Goal: Task Accomplishment & Management: Manage account settings

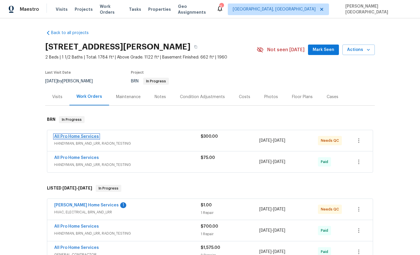
click at [92, 137] on link "All Pro Home Services" at bounding box center [76, 137] width 45 height 4
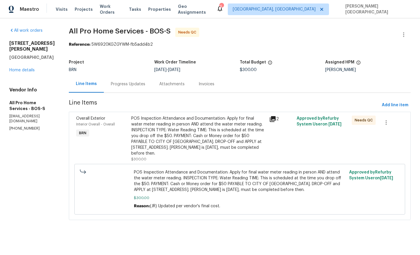
click at [123, 82] on div "Progress Updates" at bounding box center [128, 84] width 34 height 6
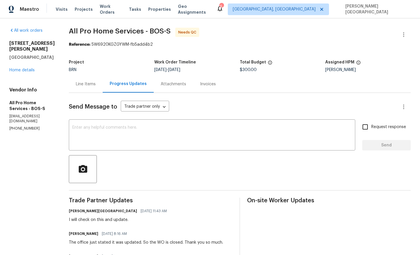
click at [90, 87] on div "Line Items" at bounding box center [86, 84] width 34 height 17
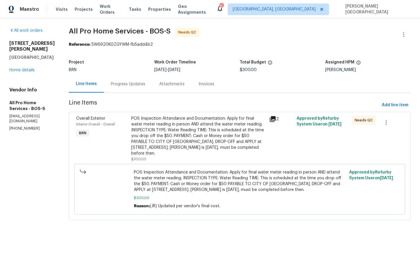
click at [145, 136] on div "POS Inspection Attendance and Documentation: Apply for final water meter readin…" at bounding box center [198, 136] width 134 height 41
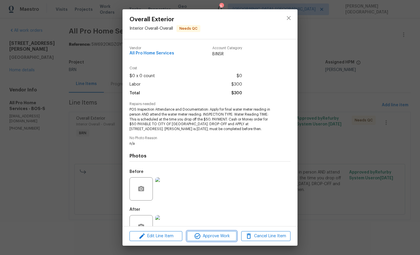
click at [200, 236] on icon "button" at bounding box center [198, 237] width 6 height 6
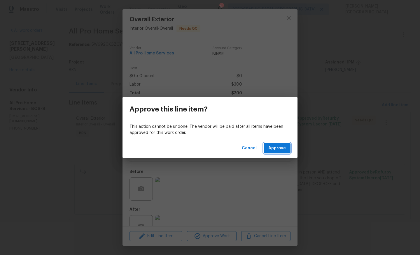
click at [280, 148] on span "Approve" at bounding box center [276, 148] width 17 height 7
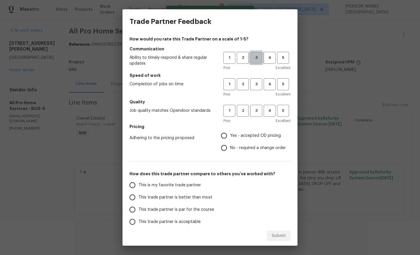
click at [254, 56] on span "3" at bounding box center [256, 58] width 11 height 7
click at [254, 87] on span "3" at bounding box center [256, 84] width 11 height 7
click at [254, 111] on span "3" at bounding box center [256, 111] width 11 height 7
click at [225, 150] on input "No - required a change order" at bounding box center [224, 148] width 12 height 12
radio input "true"
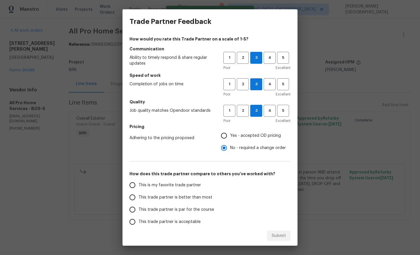
click at [178, 197] on span "This trade partner is better than most" at bounding box center [176, 198] width 74 height 6
click at [139, 197] on input "This trade partner is better than most" at bounding box center [132, 198] width 12 height 12
click at [276, 235] on span "Submit" at bounding box center [278, 236] width 14 height 7
radio input "true"
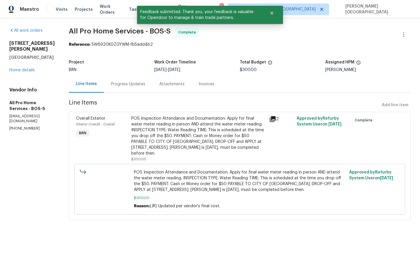
click at [132, 90] on div "Progress Updates" at bounding box center [128, 84] width 48 height 17
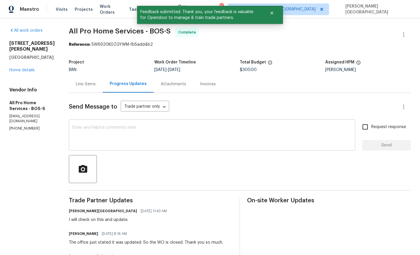
click at [134, 135] on textarea at bounding box center [211, 136] width 279 height 20
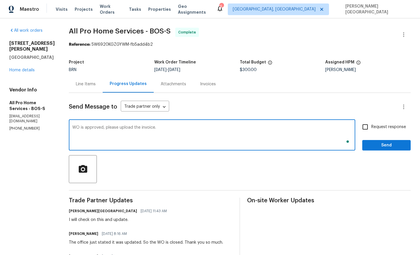
type textarea "WO is approved, please upload the invoice."
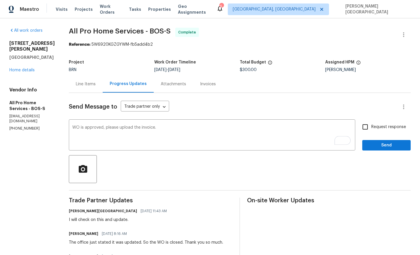
click at [384, 126] on span "Request response" at bounding box center [388, 127] width 35 height 6
click at [371, 126] on input "Request response" at bounding box center [365, 127] width 12 height 12
checkbox input "true"
click at [384, 145] on span "Send" at bounding box center [386, 145] width 39 height 7
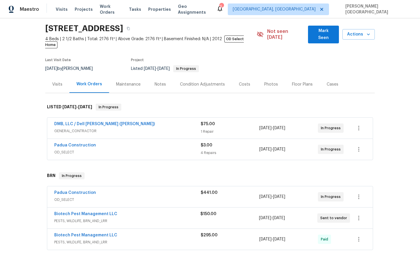
scroll to position [73, 0]
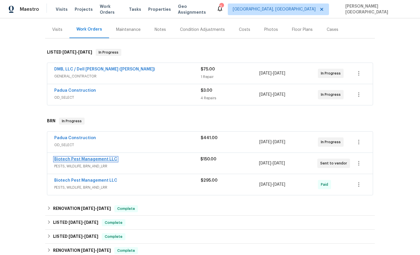
click at [87, 157] on link "Biotech Pest Management LLC" at bounding box center [85, 159] width 63 height 4
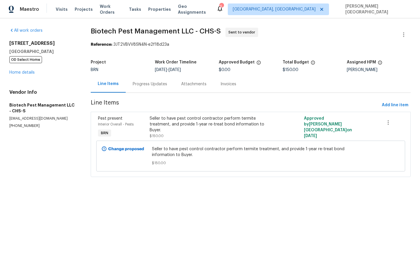
click at [25, 126] on p "[PHONE_NUMBER]" at bounding box center [42, 126] width 67 height 5
click at [25, 126] on p "(843) 442-3909" at bounding box center [42, 126] width 67 height 5
copy p "(843) 442-3909"
click at [153, 85] on div "Progress Updates" at bounding box center [150, 84] width 34 height 6
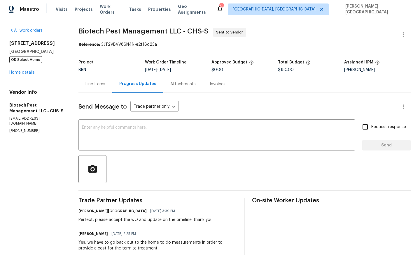
click at [103, 88] on div "Line Items" at bounding box center [95, 84] width 34 height 17
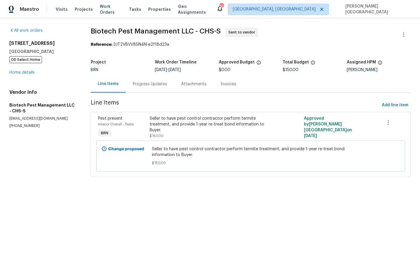
click at [156, 86] on div "Progress Updates" at bounding box center [150, 84] width 34 height 6
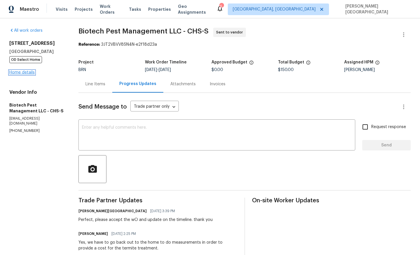
click at [26, 74] on link "Home details" at bounding box center [21, 73] width 25 height 4
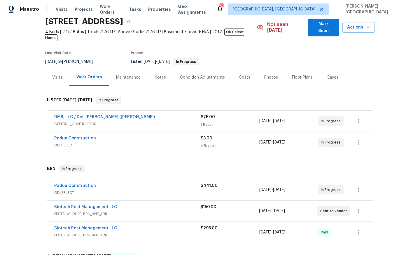
scroll to position [52, 0]
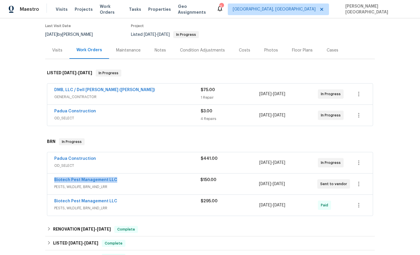
drag, startPoint x: 120, startPoint y: 175, endPoint x: 47, endPoint y: 175, distance: 72.6
click at [47, 175] on div "Biotech Pest Management LLC PESTS, WILDLIFE, BRN_AND_LRR $150.00 8/26/2025 - 8/…" at bounding box center [210, 185] width 326 height 22
copy link "Biotech Pest Management LLC"
click at [78, 157] on link "Padua Construction" at bounding box center [75, 159] width 42 height 4
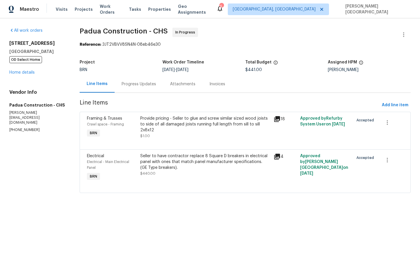
click at [136, 83] on div "Progress Updates" at bounding box center [139, 84] width 34 height 6
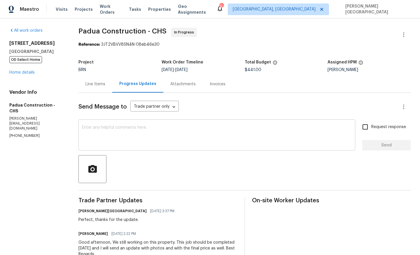
click at [129, 148] on div "x ​" at bounding box center [216, 136] width 277 height 30
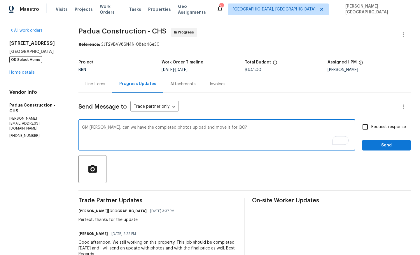
type textarea "GM Juan, can we have the completed photos upload and move it for QC?"
click at [375, 132] on label "Request response" at bounding box center [382, 127] width 47 height 12
click at [371, 132] on input "Request response" at bounding box center [365, 127] width 12 height 12
checkbox input "true"
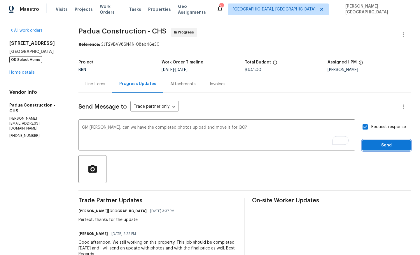
click at [377, 147] on span "Send" at bounding box center [386, 145] width 39 height 7
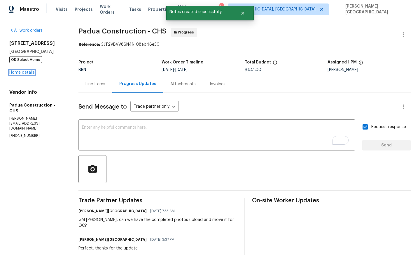
click at [29, 73] on link "Home details" at bounding box center [21, 73] width 25 height 4
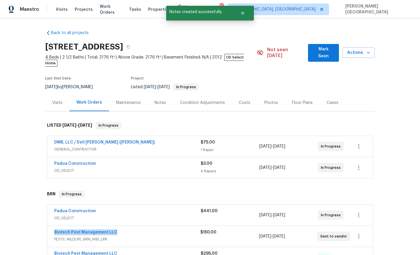
drag, startPoint x: 119, startPoint y: 227, endPoint x: 53, endPoint y: 226, distance: 66.2
click at [53, 226] on div "Biotech Pest Management LLC PESTS, WILDLIFE, BRN_AND_LRR $150.00 8/26/2025 - 8/…" at bounding box center [209, 236] width 325 height 21
copy link "Biotech Pest Management LLC"
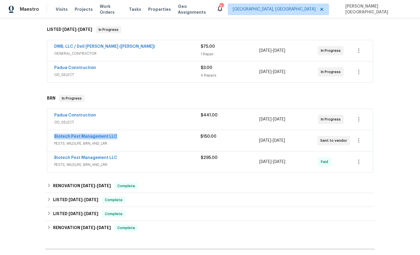
scroll to position [104, 0]
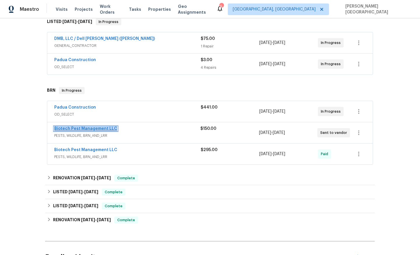
click at [94, 127] on link "Biotech Pest Management LLC" at bounding box center [85, 129] width 63 height 4
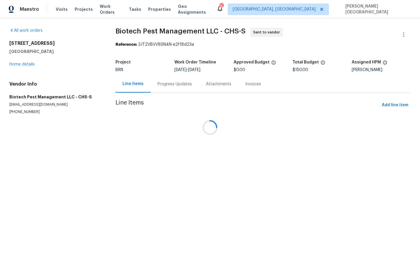
click at [160, 87] on div at bounding box center [210, 127] width 420 height 255
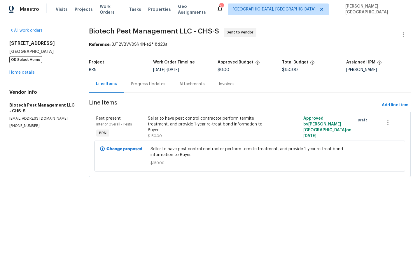
click at [160, 87] on div "Progress Updates" at bounding box center [148, 84] width 34 height 6
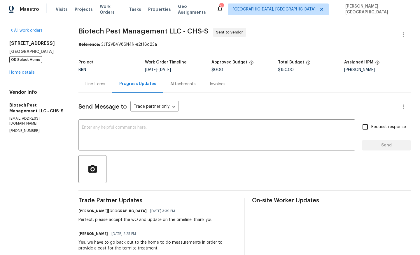
scroll to position [70, 0]
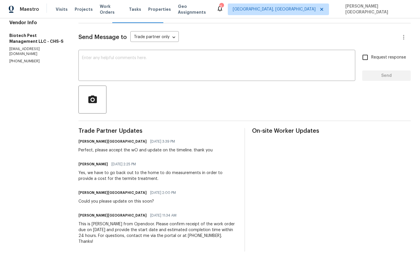
click at [177, 173] on div "Yes, we have to go back out to the home to do measurements in order to provide …" at bounding box center [157, 176] width 159 height 12
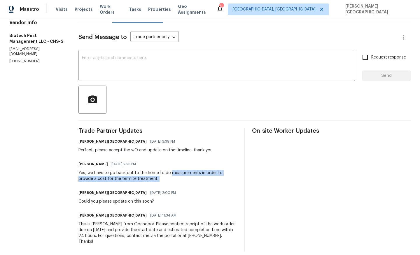
click at [145, 179] on div "Yes, we have to go back out to the home to do measurements in order to provide …" at bounding box center [157, 176] width 159 height 12
copy div "measurements in order to provide a cost for the termite treatment."
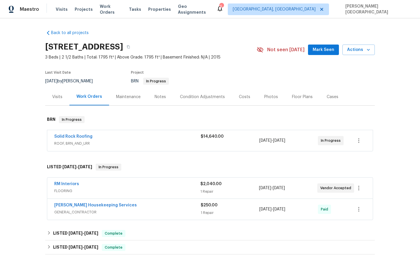
click at [79, 134] on span "Solid Rock Roofing" at bounding box center [73, 137] width 38 height 6
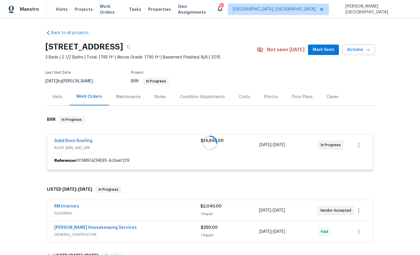
click at [83, 140] on div at bounding box center [210, 143] width 330 height 65
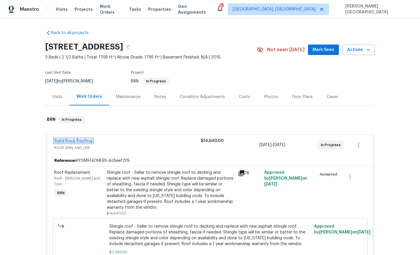
click at [83, 141] on link "Solid Rock Roofing" at bounding box center [73, 141] width 38 height 4
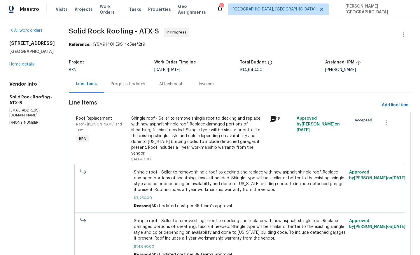
click at [135, 85] on div "Progress Updates" at bounding box center [128, 84] width 34 height 6
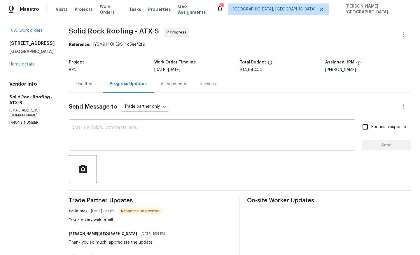
click at [128, 143] on textarea at bounding box center [211, 136] width 279 height 20
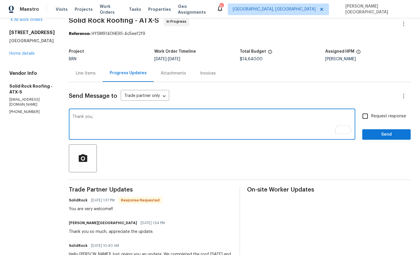
scroll to position [19, 0]
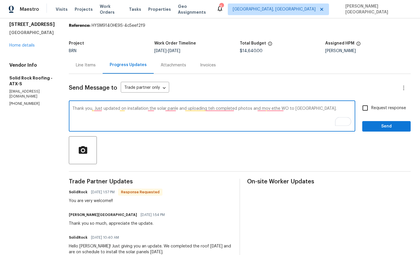
type textarea "Thank you, Just updated on installation the solar panle and uploading teh compl…"
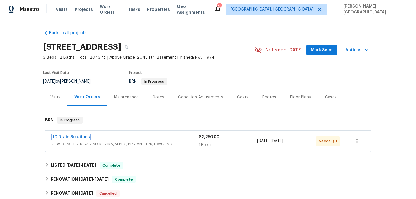
click at [81, 136] on link "JC Drain Solutions" at bounding box center [71, 137] width 38 height 4
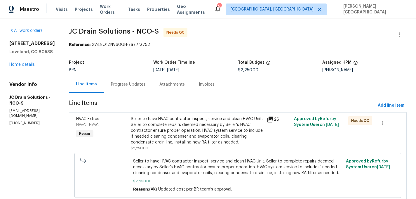
click at [139, 88] on div "Progress Updates" at bounding box center [128, 84] width 48 height 17
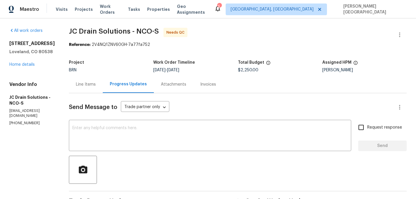
click at [94, 88] on div "Line Items" at bounding box center [86, 84] width 34 height 17
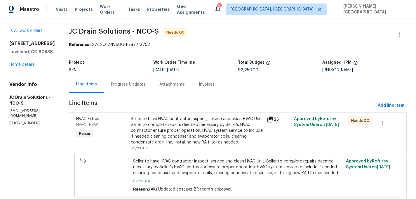
click at [187, 138] on div "Seller to have HVAC contractor inspect, service and clean HVAC Unit. Seller to …" at bounding box center [197, 130] width 132 height 29
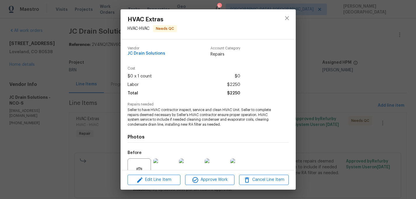
scroll to position [55, 0]
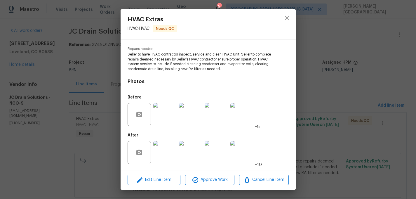
click at [169, 148] on img at bounding box center [164, 152] width 23 height 23
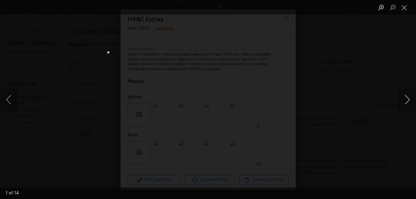
click at [402, 99] on button "Next image" at bounding box center [406, 99] width 17 height 23
click at [402, 100] on button "Next image" at bounding box center [406, 99] width 17 height 23
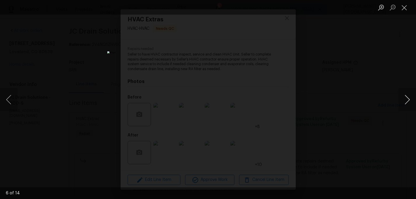
click at [402, 100] on button "Next image" at bounding box center [406, 99] width 17 height 23
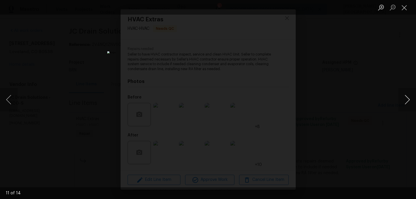
click at [402, 100] on button "Next image" at bounding box center [406, 99] width 17 height 23
click at [403, 100] on button "Next image" at bounding box center [406, 99] width 17 height 23
click at [387, 80] on div "Lightbox" at bounding box center [208, 99] width 416 height 199
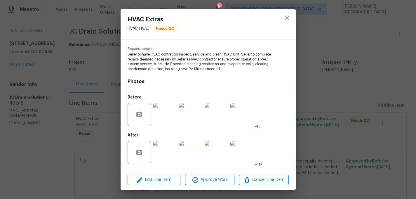
click at [158, 116] on img at bounding box center [164, 114] width 23 height 23
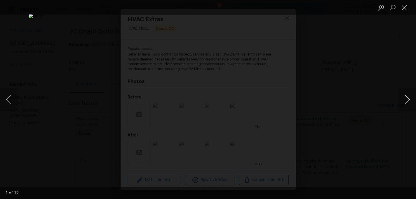
click at [409, 92] on button "Next image" at bounding box center [406, 99] width 17 height 23
click at [409, 93] on button "Next image" at bounding box center [406, 99] width 17 height 23
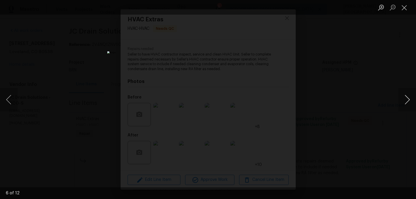
click at [409, 93] on button "Next image" at bounding box center [406, 99] width 17 height 23
click at [410, 93] on button "Next image" at bounding box center [406, 99] width 17 height 23
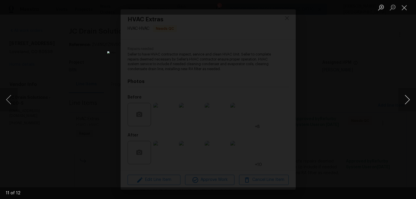
click at [410, 94] on button "Next image" at bounding box center [406, 99] width 17 height 23
click at [394, 56] on div "Lightbox" at bounding box center [208, 99] width 416 height 199
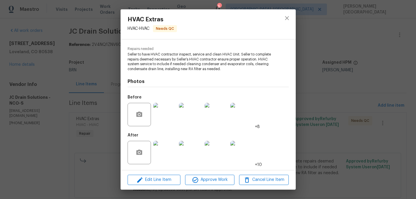
click at [348, 78] on div "HVAC Extras HVAC - HVAC Needs QC Vendor JC Drain Solutions Account Category Rep…" at bounding box center [208, 99] width 416 height 199
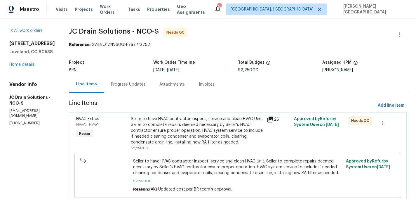
click at [29, 120] on p "(719) 453-4372" at bounding box center [31, 122] width 45 height 5
copy p "(719) 453-4372"
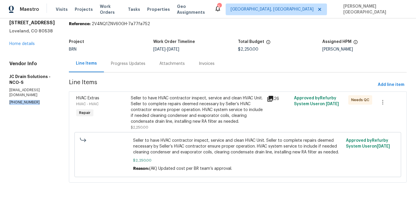
scroll to position [27, 0]
click at [185, 95] on div "Seller to have HVAC contractor inspect, service and clean HVAC Unit. Seller to …" at bounding box center [197, 109] width 132 height 29
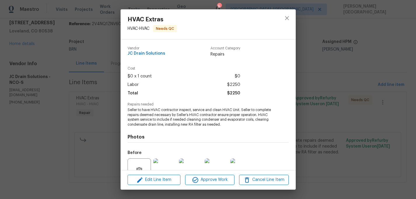
scroll to position [55, 0]
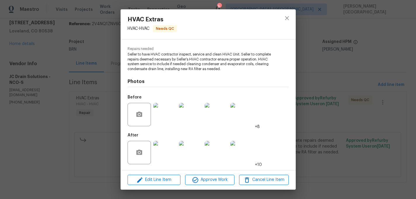
click at [168, 148] on img at bounding box center [164, 152] width 23 height 23
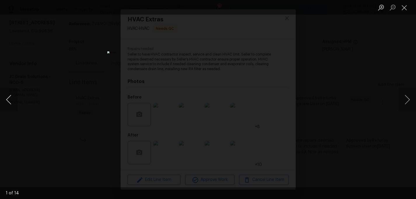
click at [11, 98] on button "Previous image" at bounding box center [8, 99] width 17 height 23
click at [375, 43] on div "Lightbox" at bounding box center [208, 99] width 416 height 199
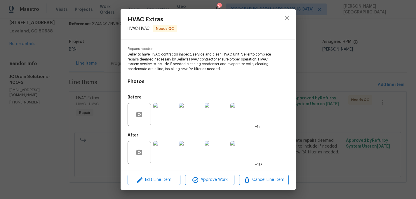
click at [339, 105] on div "HVAC Extras HVAC - HVAC Needs QC Vendor JC Drain Solutions Account Category Rep…" at bounding box center [208, 99] width 416 height 199
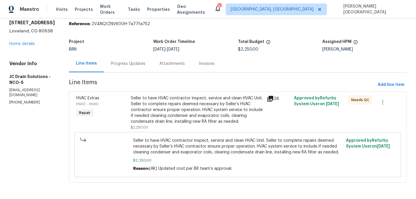
scroll to position [0, 0]
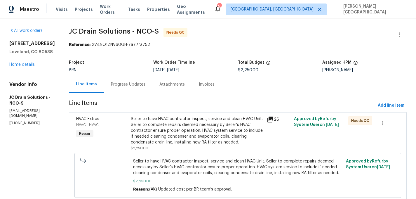
click at [73, 29] on div "All work orders 809 W 36th St Loveland, CO 80538 Home details Vendor Info JC Dr…" at bounding box center [208, 118] width 416 height 201
click at [128, 31] on span "JC Drain Solutions - NCO-S" at bounding box center [114, 31] width 90 height 7
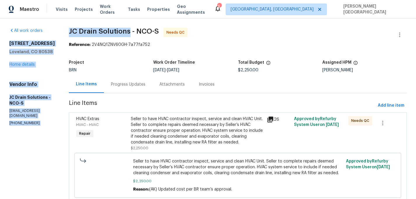
drag, startPoint x: 135, startPoint y: 31, endPoint x: 64, endPoint y: 31, distance: 71.4
click at [64, 31] on div "All work orders 809 W 36th St Loveland, CO 80538 Home details Vendor Info JC Dr…" at bounding box center [208, 118] width 416 height 201
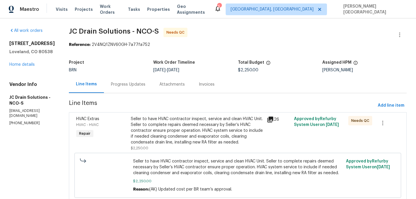
click at [65, 31] on div "All work orders 809 W 36th St Loveland, CO 80538 Home details Vendor Info JC Dr…" at bounding box center [208, 118] width 416 height 201
drag, startPoint x: 74, startPoint y: 30, endPoint x: 137, endPoint y: 31, distance: 62.7
click at [137, 31] on div "All work orders 809 W 36th St Loveland, CO 80538 Home details Vendor Info JC Dr…" at bounding box center [208, 118] width 416 height 201
copy span "JC Drain Solutions"
click at [122, 85] on div "Progress Updates" at bounding box center [128, 84] width 34 height 6
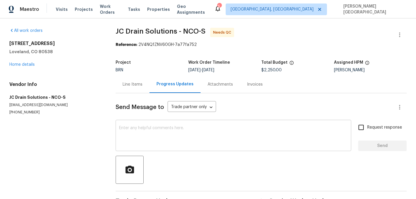
click at [131, 138] on textarea at bounding box center [233, 136] width 228 height 20
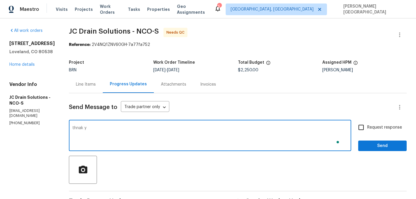
type textarea "thnak yo"
type textarea "than"
type textarea "Thank you, we also need the temp splits photos please."
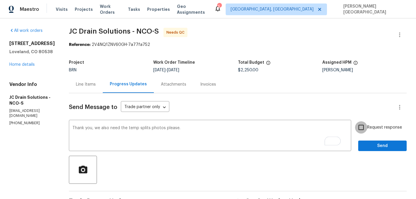
click at [365, 125] on input "Request response" at bounding box center [361, 127] width 12 height 12
checkbox input "true"
click at [372, 145] on span "Send" at bounding box center [381, 145] width 39 height 7
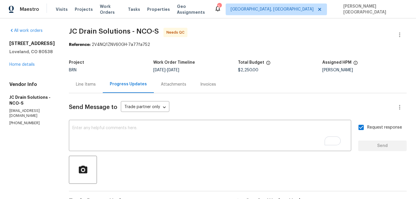
click at [88, 84] on div "Line Items" at bounding box center [86, 84] width 20 height 6
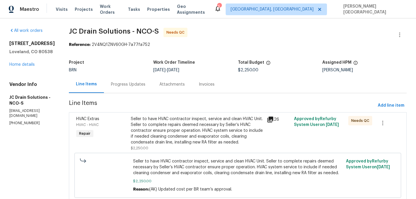
click at [195, 129] on div "Seller to have HVAC contractor inspect, service and clean HVAC Unit. Seller to …" at bounding box center [197, 130] width 132 height 29
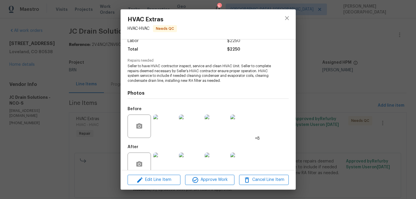
scroll to position [55, 0]
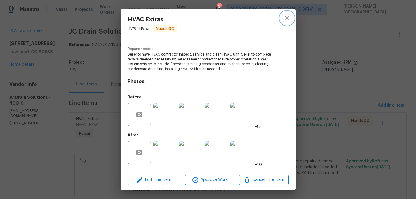
click at [285, 22] on button "close" at bounding box center [287, 18] width 14 height 14
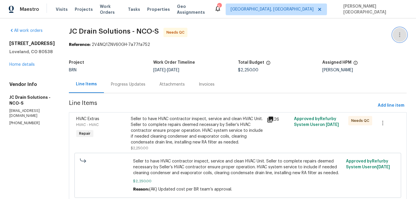
click at [403, 33] on button "button" at bounding box center [399, 35] width 14 height 14
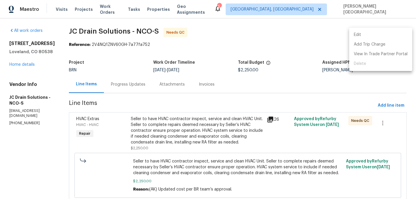
click at [371, 35] on li "Edit" at bounding box center [380, 35] width 63 height 10
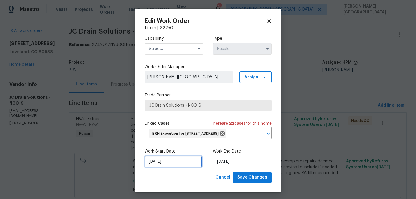
click at [176, 167] on input "8/18/2025" at bounding box center [172, 161] width 57 height 12
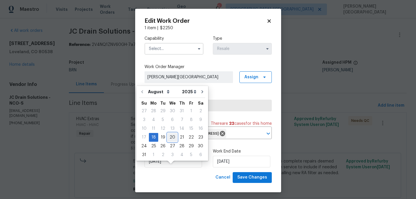
click at [174, 137] on div "20" at bounding box center [172, 137] width 10 height 8
type input "8/20/2025"
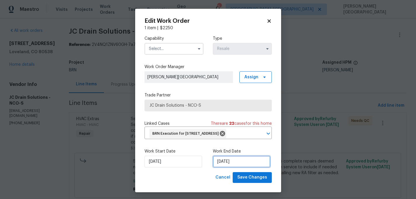
click at [225, 167] on input "8/21/2025" at bounding box center [241, 161] width 57 height 12
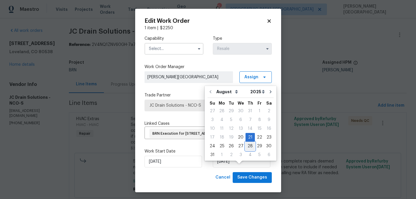
click at [248, 146] on div "28" at bounding box center [249, 146] width 9 height 8
type input "8/28/2025"
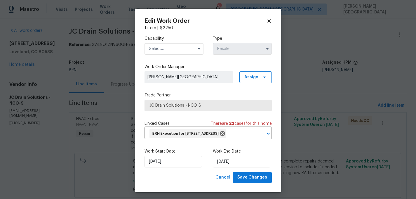
click at [160, 52] on input "text" at bounding box center [173, 49] width 59 height 12
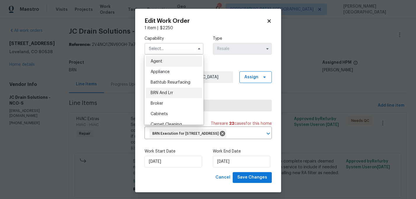
click at [169, 89] on div "BRN And Lrr" at bounding box center [174, 92] width 56 height 10
type input "BRN And Lrr"
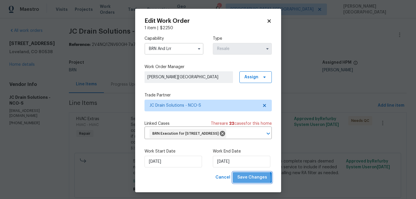
click at [250, 181] on span "Save Changes" at bounding box center [252, 177] width 30 height 7
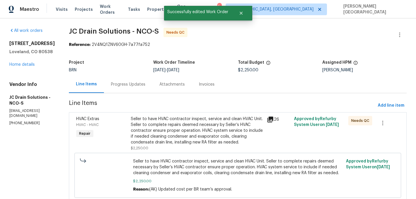
click at [187, 146] on div "Seller to have HVAC contractor inspect, service and clean HVAC Unit. Seller to …" at bounding box center [197, 133] width 132 height 35
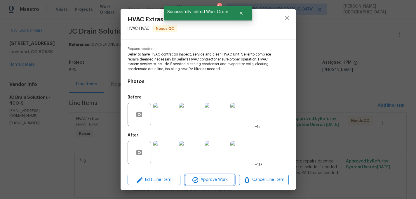
click at [202, 184] on button "Approve Work" at bounding box center [209, 179] width 49 height 10
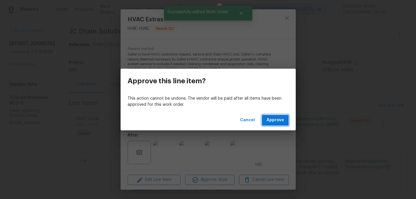
click at [270, 122] on span "Approve" at bounding box center [274, 119] width 17 height 7
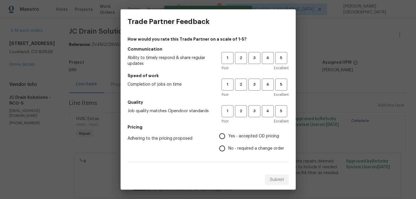
click at [243, 179] on div "Submit" at bounding box center [207, 179] width 175 height 20
click at [252, 59] on span "3" at bounding box center [254, 58] width 11 height 7
click at [252, 83] on span "3" at bounding box center [254, 84] width 11 height 7
click at [254, 103] on h5 "Quality" at bounding box center [207, 102] width 161 height 6
click at [254, 109] on span "3" at bounding box center [254, 111] width 11 height 7
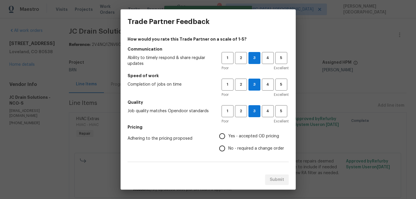
click at [221, 151] on input "No - required a change order" at bounding box center [222, 148] width 12 height 12
radio input "true"
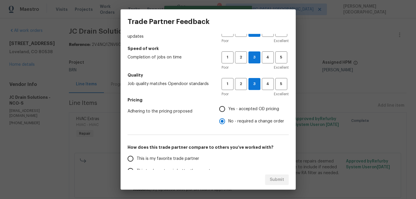
scroll to position [65, 0]
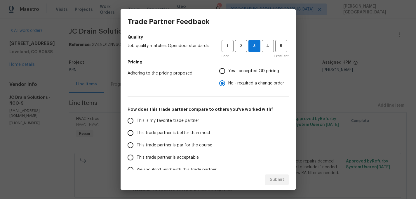
click at [172, 132] on span "This trade partner is better than most" at bounding box center [173, 133] width 74 height 6
click at [136, 132] on input "This trade partner is better than most" at bounding box center [130, 133] width 12 height 12
click at [276, 183] on span "Submit" at bounding box center [276, 179] width 14 height 7
radio input "true"
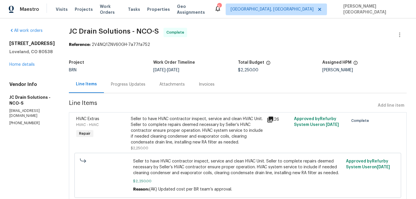
click at [145, 89] on div "Progress Updates" at bounding box center [128, 84] width 48 height 17
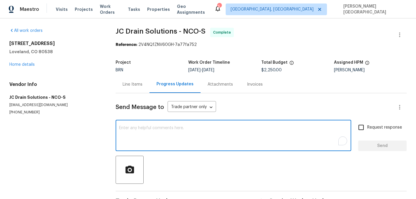
click at [150, 127] on textarea "To enrich screen reader interactions, please activate Accessibility in Grammarl…" at bounding box center [233, 136] width 228 height 20
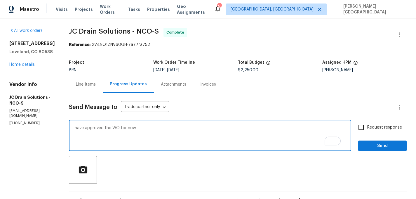
click at [148, 133] on textarea "I have approved the WO for now" at bounding box center [209, 136] width 275 height 20
type textarea "I have approved the WO for now, but please ensure to upload the photos. Thank y…"
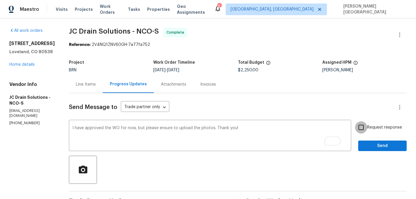
drag, startPoint x: 363, startPoint y: 129, endPoint x: 367, endPoint y: 142, distance: 14.3
click at [363, 129] on input "Request response" at bounding box center [361, 127] width 12 height 12
checkbox input "true"
click at [369, 148] on span "Send" at bounding box center [381, 145] width 39 height 7
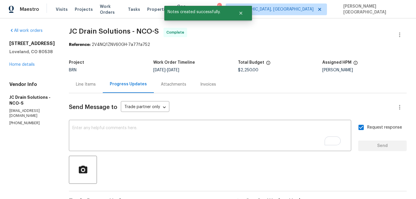
click at [214, 85] on div "Invoices" at bounding box center [208, 84] width 16 height 6
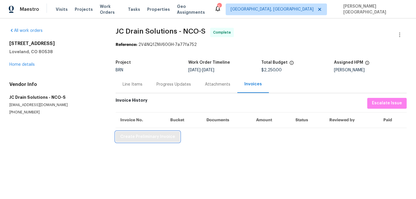
click at [141, 136] on span "Create Preliminary Invoice" at bounding box center [147, 136] width 55 height 7
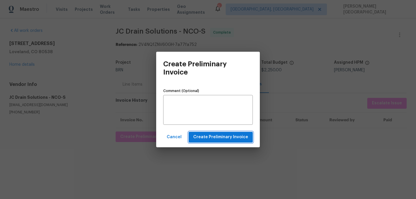
click at [205, 133] on button "Create Preliminary Invoice" at bounding box center [220, 137] width 64 height 11
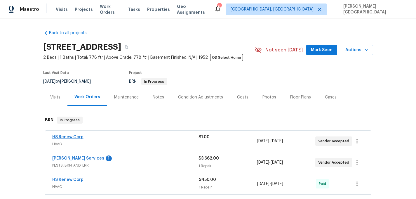
scroll to position [44, 0]
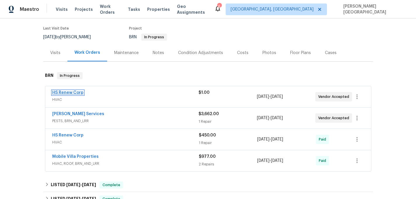
click at [73, 94] on link "HS Renew Corp" at bounding box center [67, 92] width 31 height 4
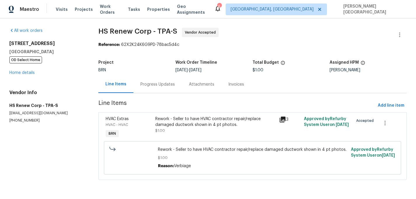
click at [151, 86] on div "Progress Updates" at bounding box center [157, 84] width 34 height 6
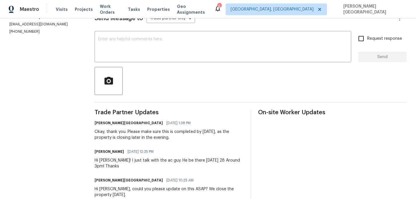
scroll to position [47, 0]
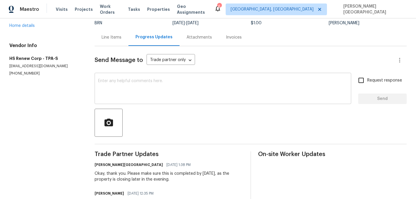
click at [119, 92] on textarea at bounding box center [222, 89] width 249 height 20
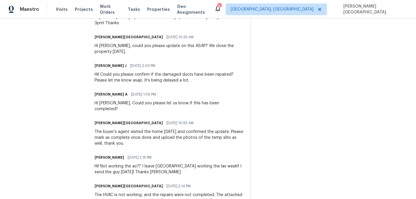
scroll to position [0, 0]
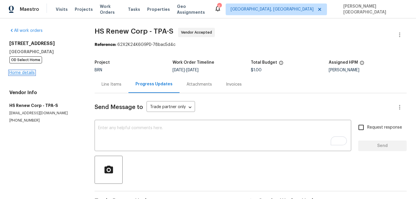
click at [28, 72] on link "Home details" at bounding box center [21, 73] width 25 height 4
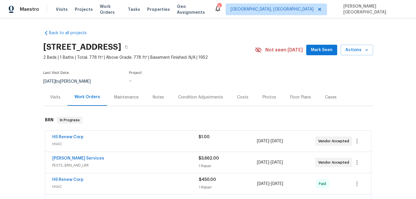
scroll to position [20, 0]
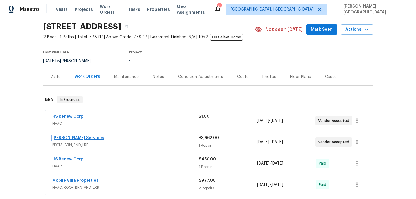
click at [78, 138] on link "[PERSON_NAME] Services" at bounding box center [78, 138] width 52 height 4
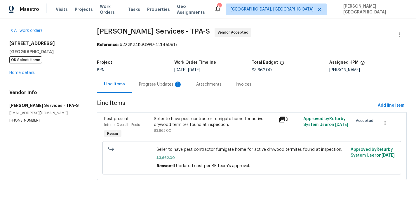
click at [147, 81] on div "Progress Updates 1" at bounding box center [160, 84] width 57 height 17
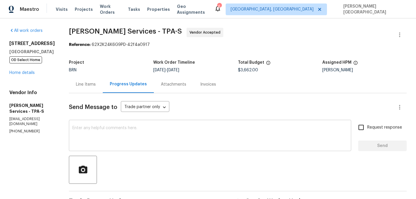
click at [106, 136] on textarea at bounding box center [209, 136] width 275 height 20
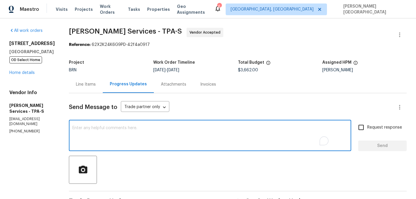
paste textarea "Lockbox code 1775"
click at [91, 135] on textarea "Lockbox code 1775" at bounding box center [209, 136] width 275 height 20
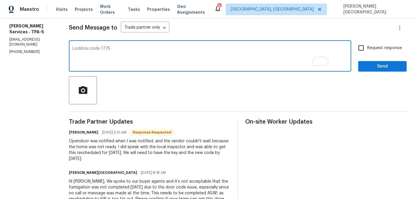
scroll to position [78, 0]
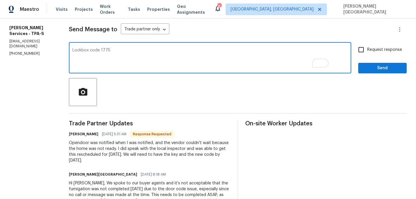
click at [130, 50] on textarea "Lockbox code 1775" at bounding box center [209, 58] width 275 height 20
type textarea "I will check on this and update, thank you!"
click at [365, 53] on input "Request response" at bounding box center [361, 49] width 12 height 12
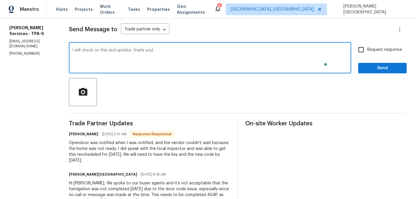
checkbox input "true"
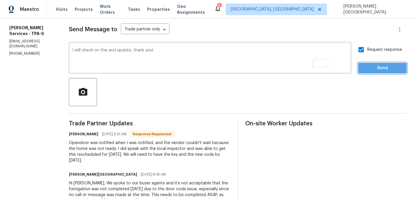
click at [369, 64] on button "Send" at bounding box center [382, 68] width 48 height 11
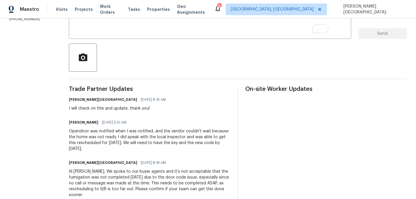
scroll to position [153, 0]
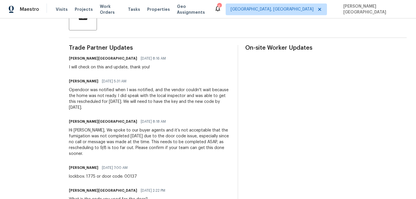
click at [211, 103] on div "Opendoor was notified when I was notified, and the vendor couldn't wait because…" at bounding box center [150, 98] width 162 height 23
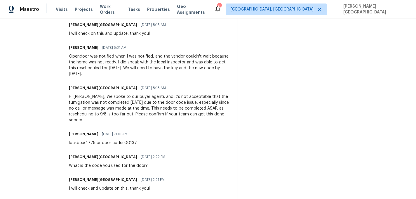
scroll to position [221, 0]
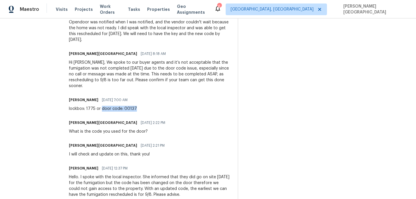
drag, startPoint x: 119, startPoint y: 108, endPoint x: 155, endPoint y: 108, distance: 35.9
click at [155, 108] on div "[PERSON_NAME] [DATE] 7:00 AM lockbox: 1775 or door code: 00137" at bounding box center [150, 104] width 162 height 16
copy div "door code: 00137"
click at [95, 109] on div "lockbox: 1775 or door code: 00137" at bounding box center [103, 109] width 68 height 6
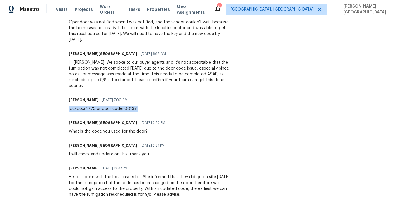
click at [95, 109] on div "lockbox: 1775 or door code: 00137" at bounding box center [103, 109] width 68 height 6
copy div "lockbox: 1775 or door code: 00137"
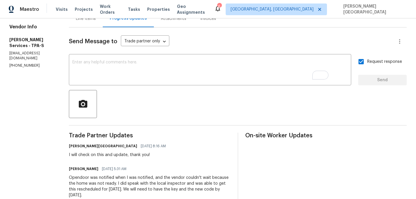
scroll to position [0, 0]
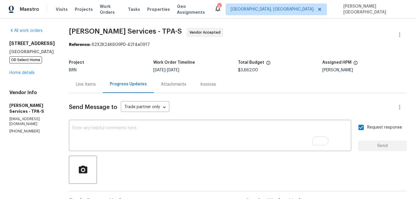
click at [95, 36] on span "[PERSON_NAME] Services - TPA-S Vendor Accepted" at bounding box center [230, 35] width 323 height 14
click at [126, 31] on span "[PERSON_NAME] Services - TPA-S" at bounding box center [125, 31] width 113 height 7
copy span "[PERSON_NAME] Services"
